Goal: Connect with others: Find specific page/section

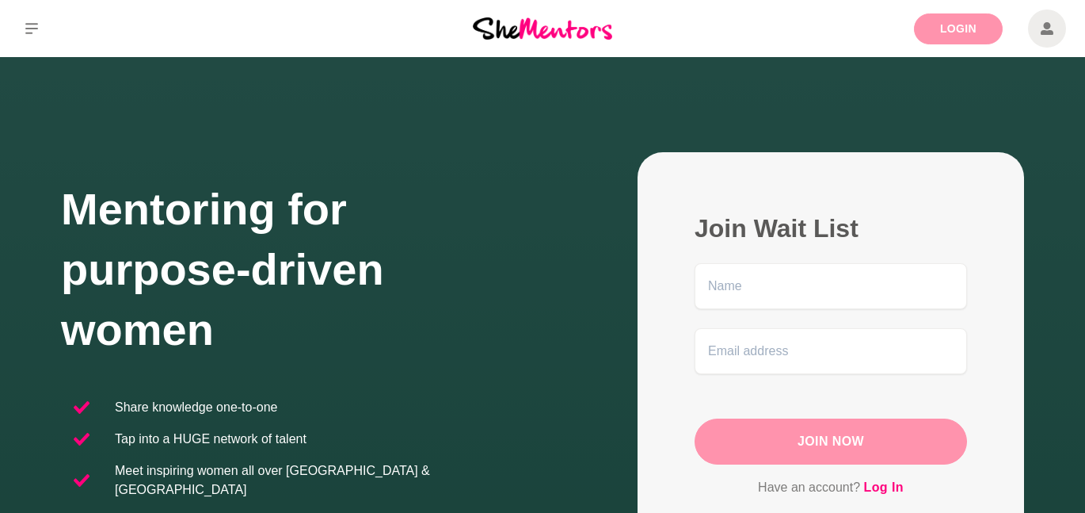
click at [960, 31] on link "Login" at bounding box center [958, 28] width 89 height 31
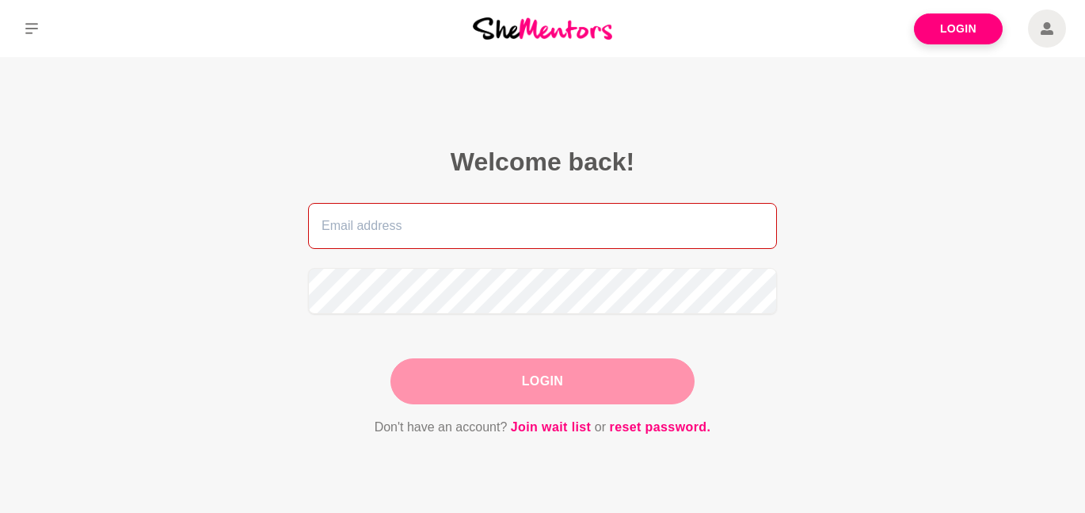
type input "[EMAIL_ADDRESS][DOMAIN_NAME]"
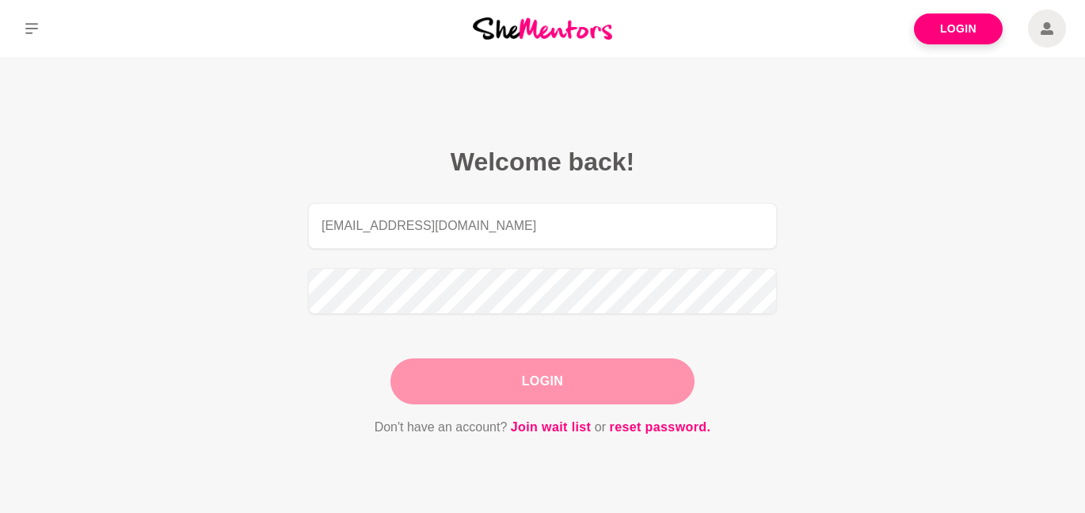
click at [537, 372] on button "Login" at bounding box center [543, 381] width 304 height 46
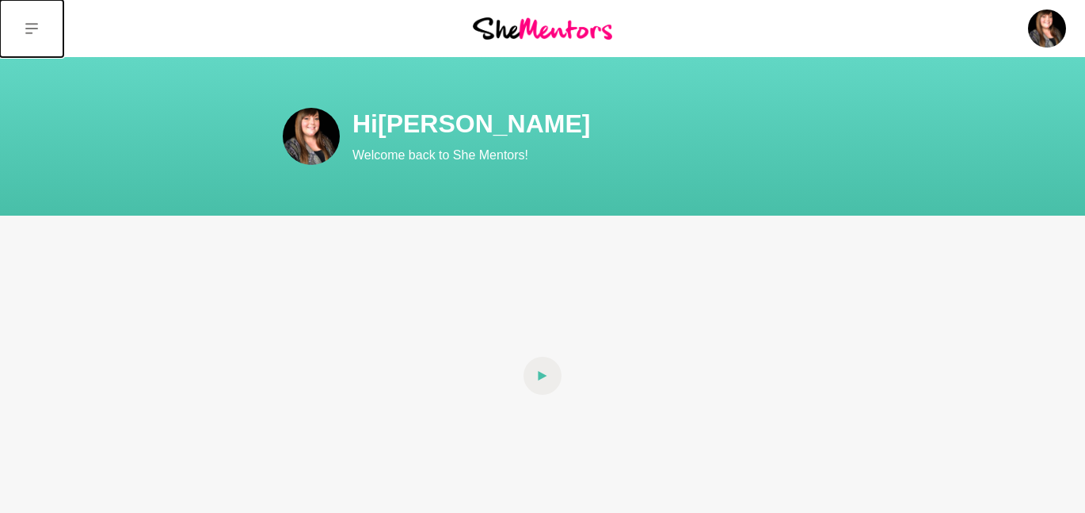
click at [31, 25] on icon at bounding box center [31, 28] width 13 height 13
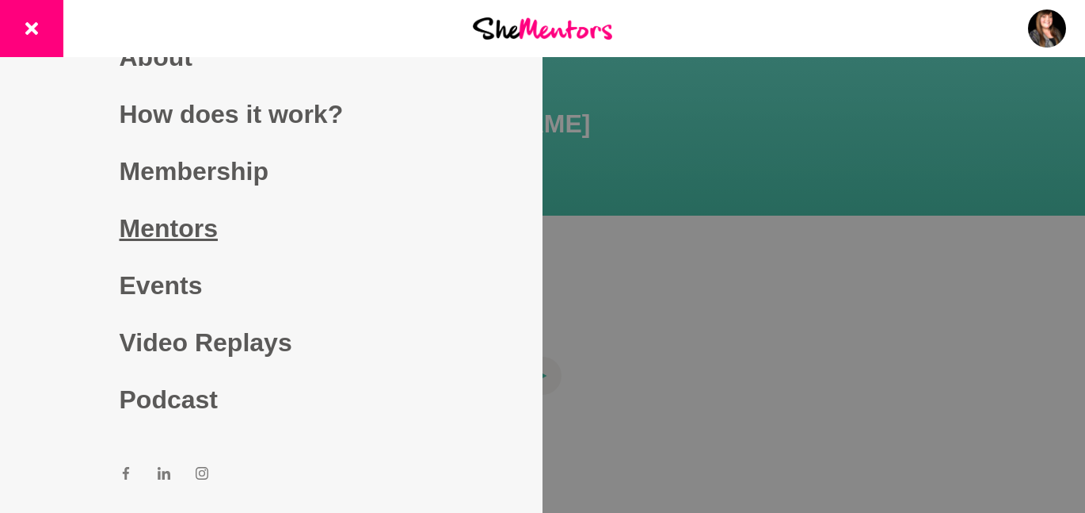
click at [189, 224] on link "Mentors" at bounding box center [272, 228] width 304 height 57
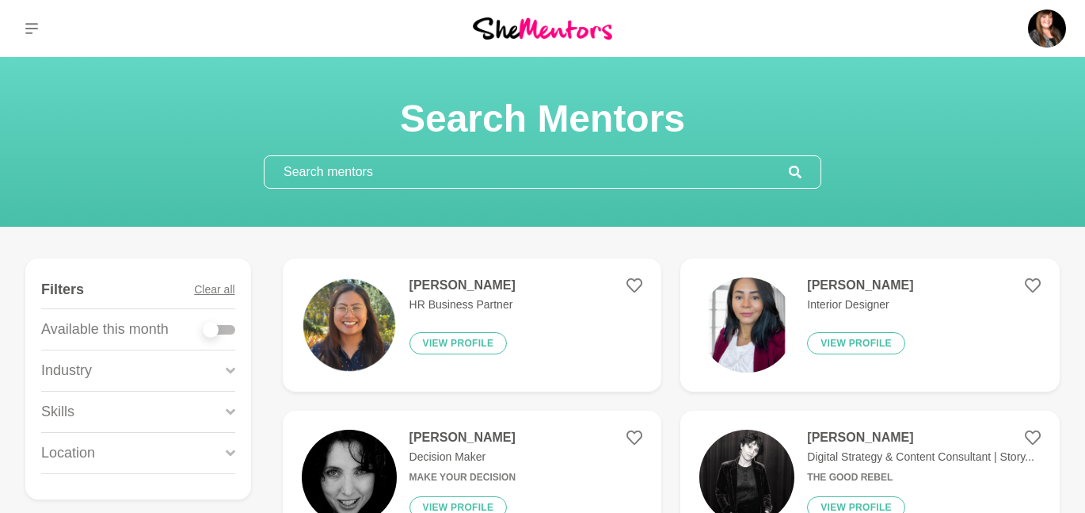
click at [335, 174] on input "text" at bounding box center [527, 172] width 524 height 32
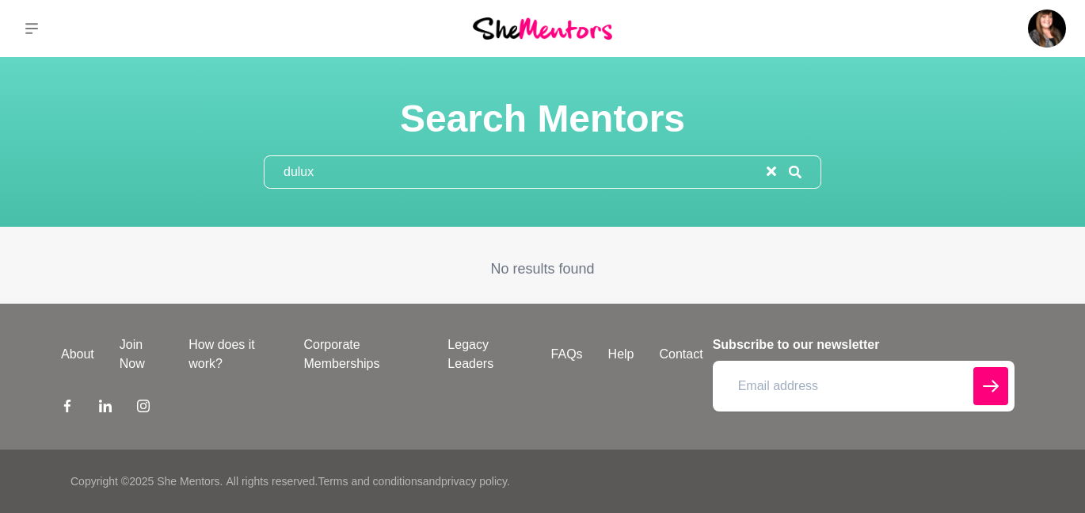
type input "dulux"
click at [551, 23] on img at bounding box center [542, 27] width 139 height 21
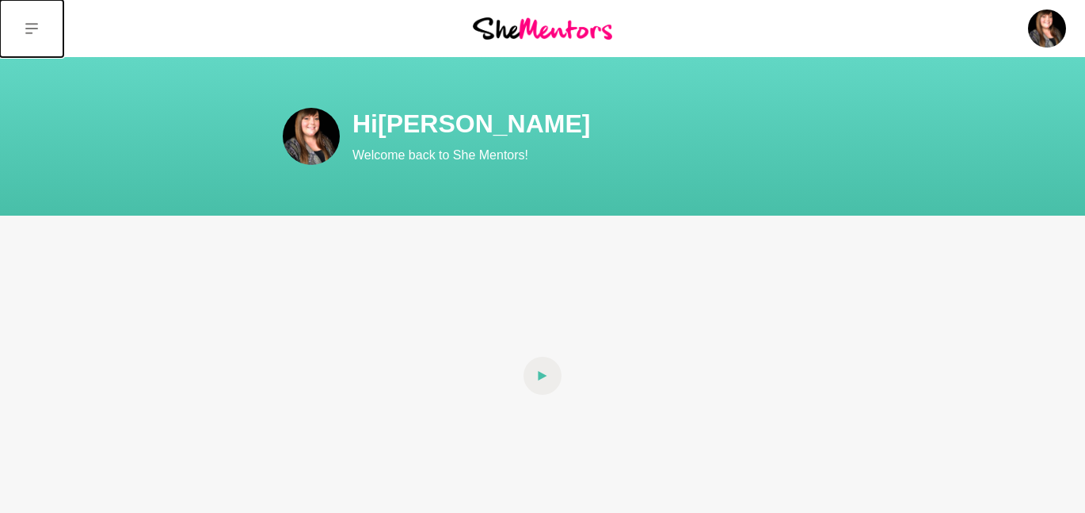
click at [34, 28] on icon at bounding box center [31, 28] width 13 height 11
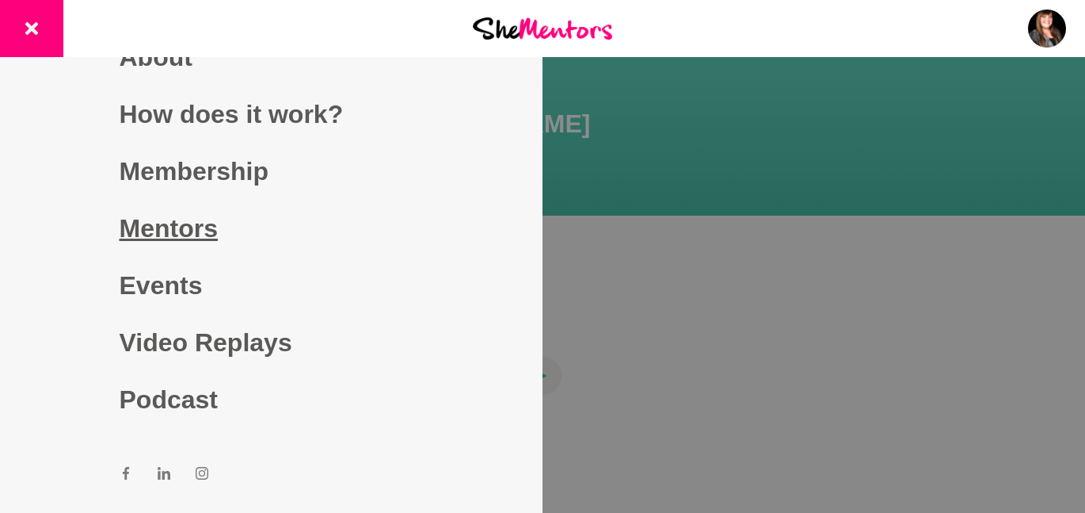
click at [183, 231] on link "Mentors" at bounding box center [272, 228] width 304 height 57
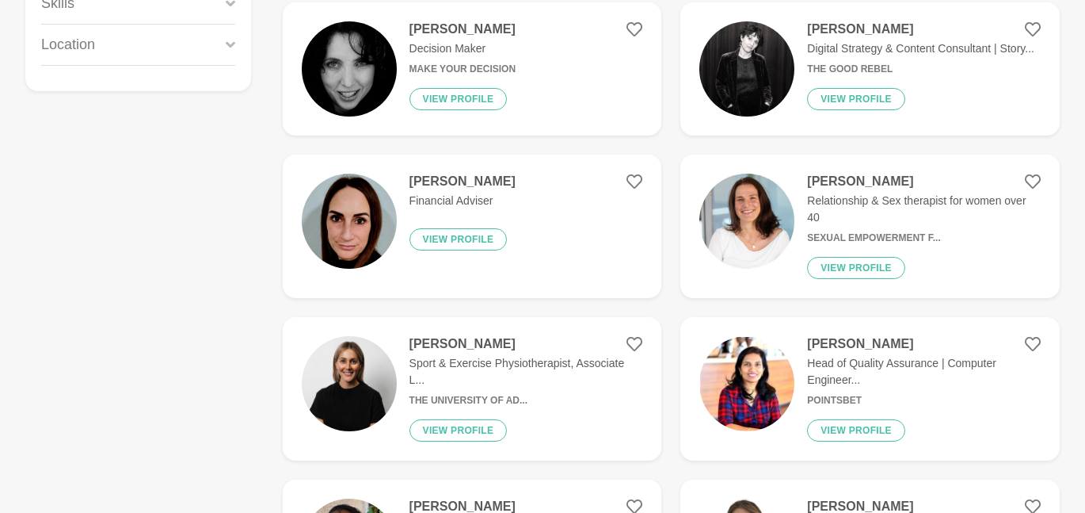
scroll to position [386, 0]
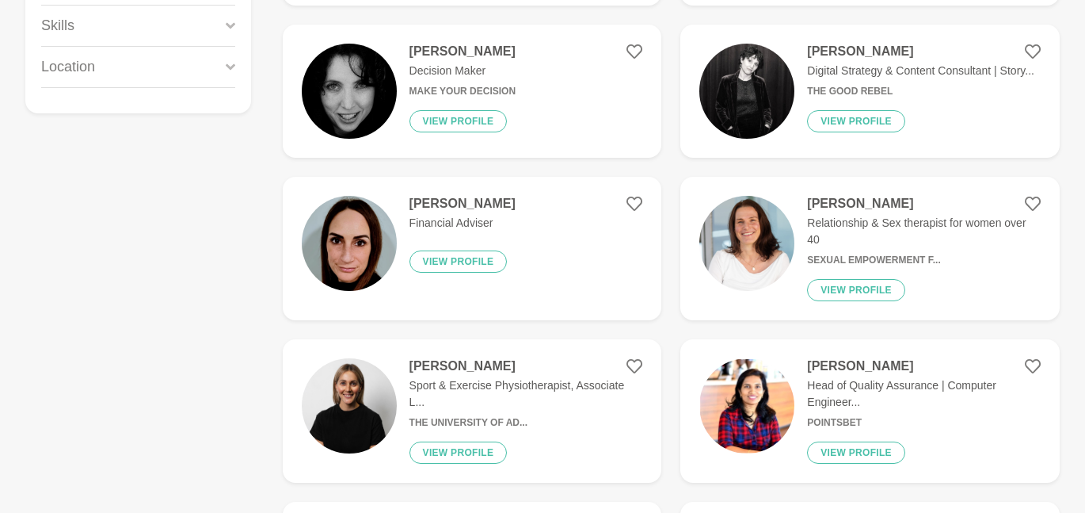
click at [456, 220] on p "Financial Adviser" at bounding box center [463, 223] width 106 height 17
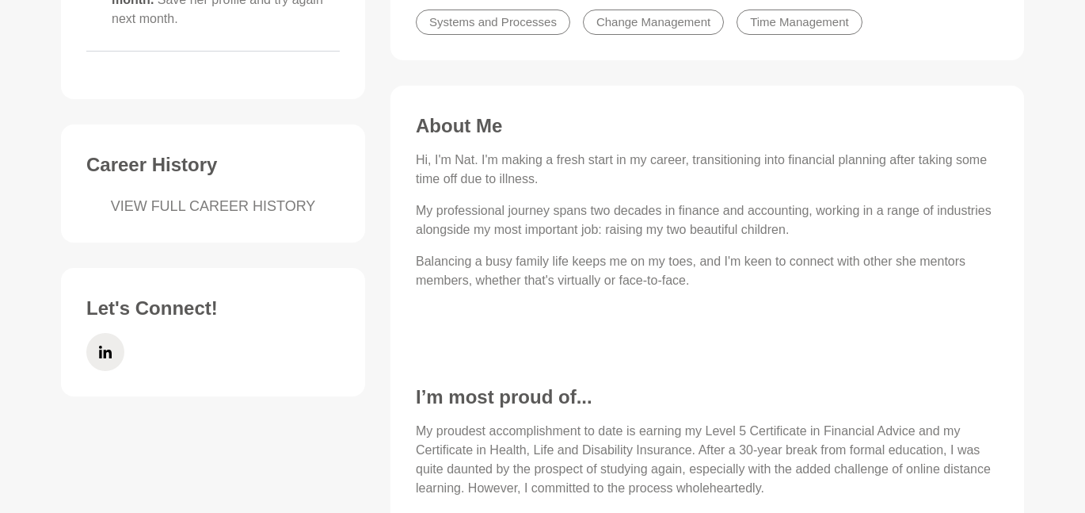
scroll to position [523, 0]
